Goal: Information Seeking & Learning: Find specific page/section

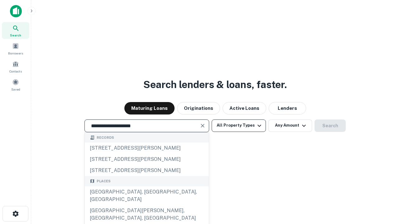
click at [146, 205] on div "[GEOGRAPHIC_DATA], [GEOGRAPHIC_DATA], [GEOGRAPHIC_DATA]" at bounding box center [147, 196] width 124 height 19
click at [239, 126] on button "All Property Types" at bounding box center [239, 126] width 54 height 12
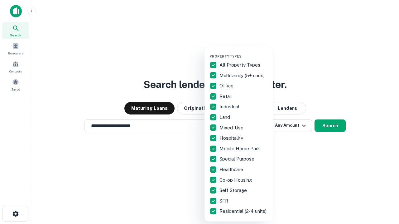
type input "**********"
click at [244, 52] on button "button" at bounding box center [243, 52] width 69 height 0
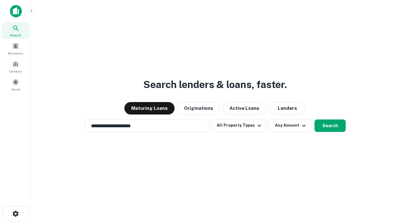
scroll to position [10, 0]
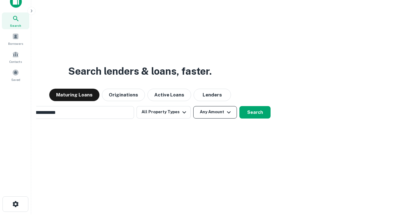
click at [193, 106] on button "Any Amount" at bounding box center [215, 112] width 44 height 12
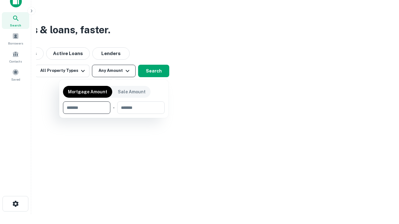
type input "*******"
click at [114, 114] on button "button" at bounding box center [114, 114] width 102 height 0
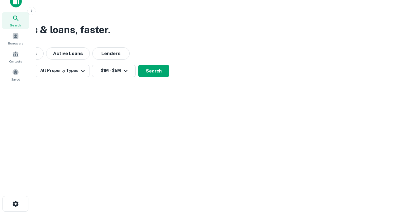
scroll to position [10, 0]
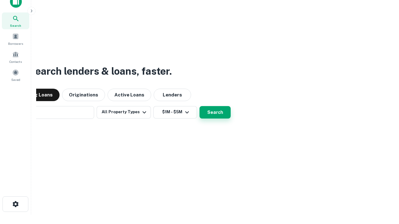
click at [199, 106] on button "Search" at bounding box center [214, 112] width 31 height 12
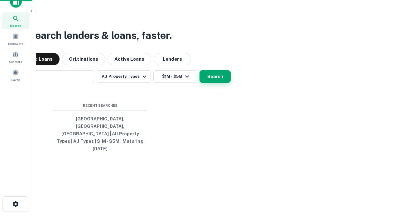
scroll to position [10, 0]
